Goal: Find specific page/section: Find specific page/section

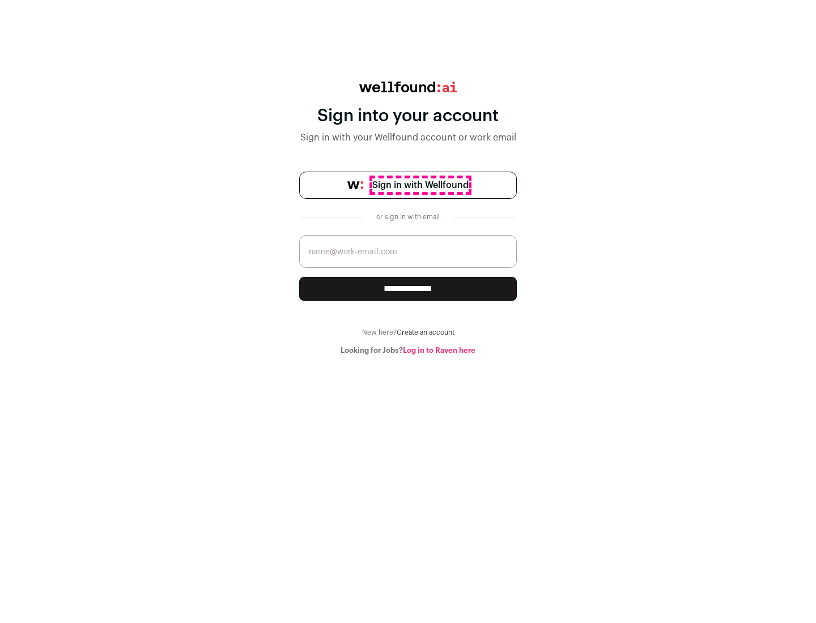
click at [420, 185] on span "Sign in with Wellfound" at bounding box center [420, 185] width 96 height 14
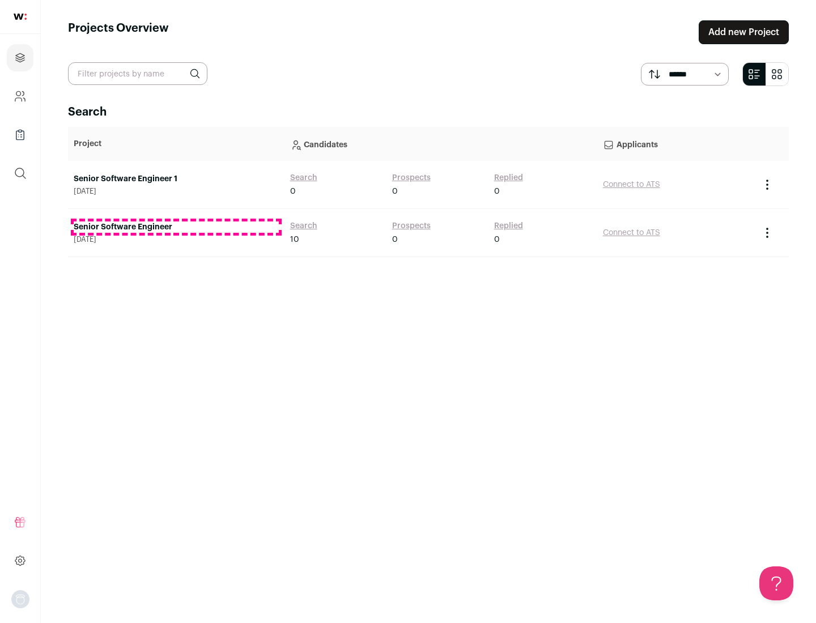
click at [176, 227] on link "Senior Software Engineer" at bounding box center [176, 226] width 205 height 11
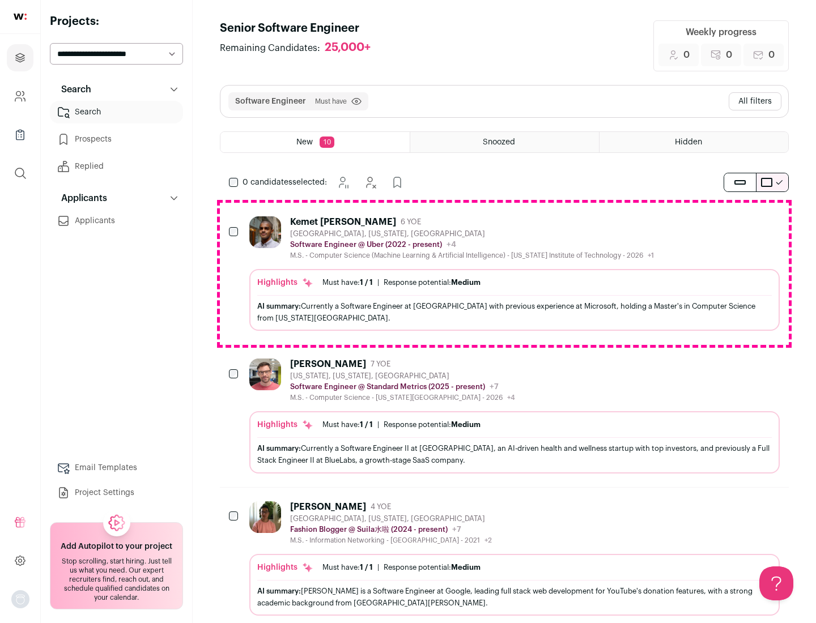
click at [504, 274] on div "Highlights Must have: 1 / 1 How many must haves have been fulfilled? | Response…" at bounding box center [514, 300] width 530 height 62
